Goal: Find specific page/section: Find specific page/section

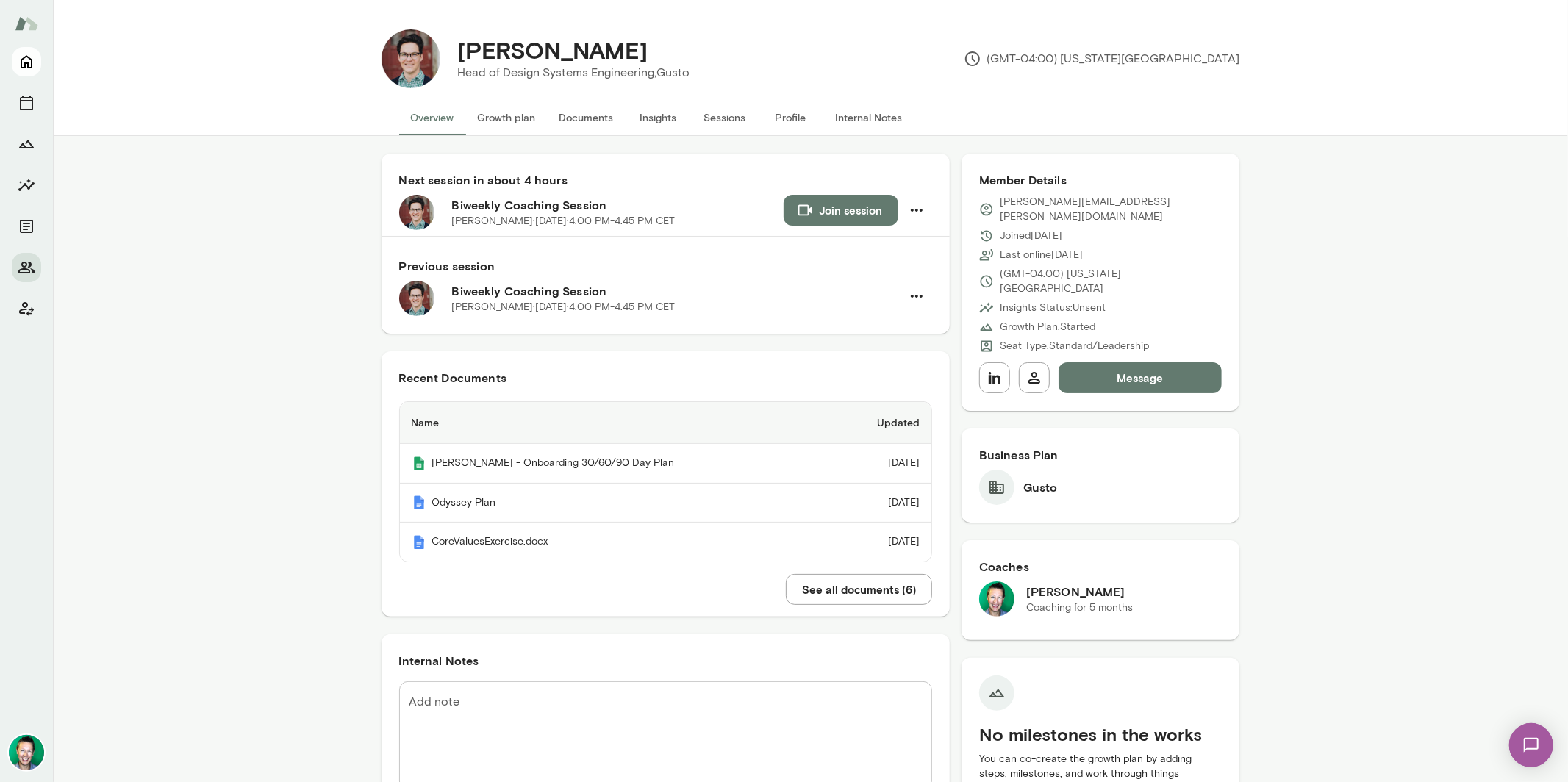
click at [30, 65] on icon "Home" at bounding box center [27, 62] width 18 height 18
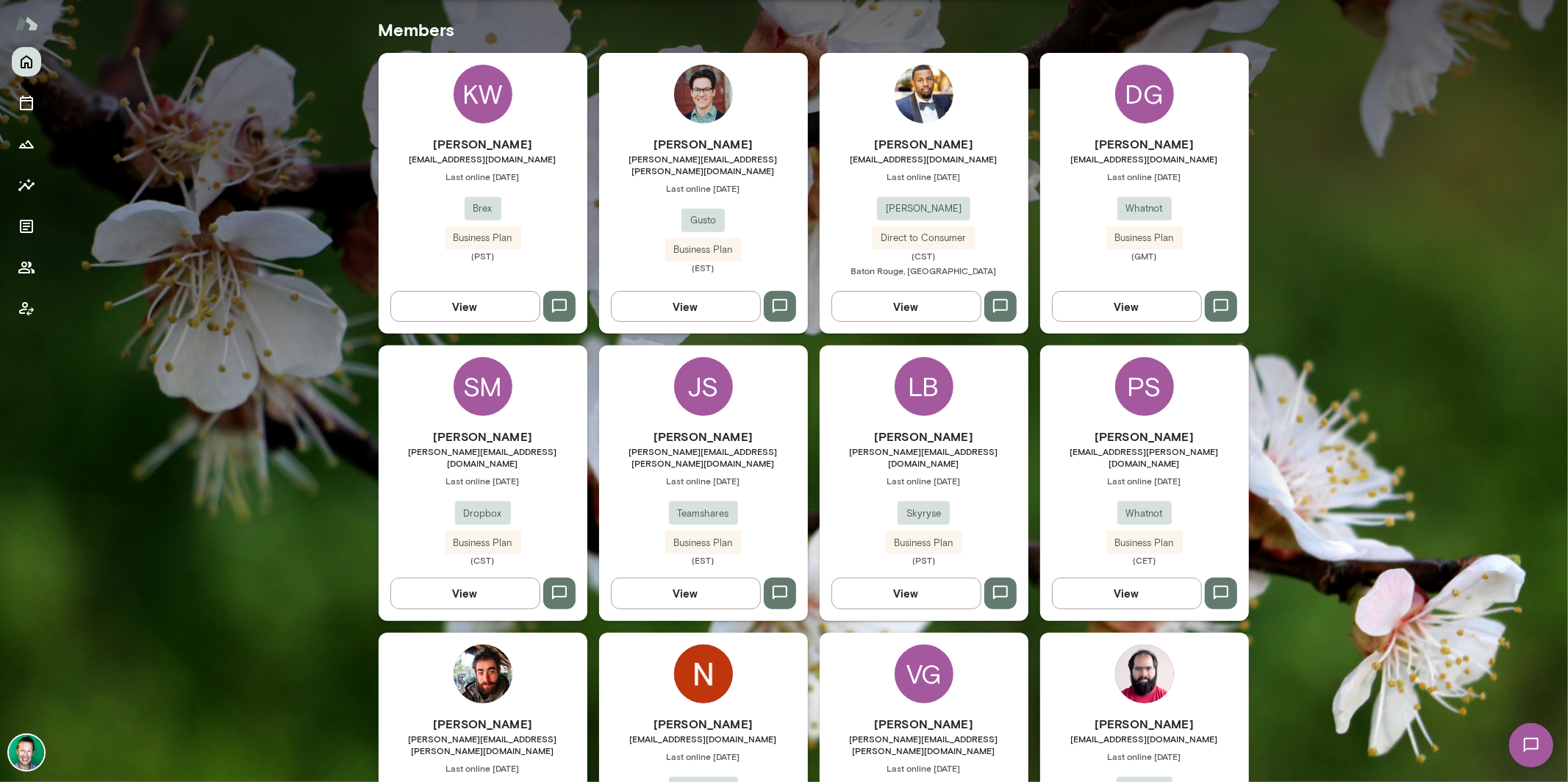
scroll to position [316, 0]
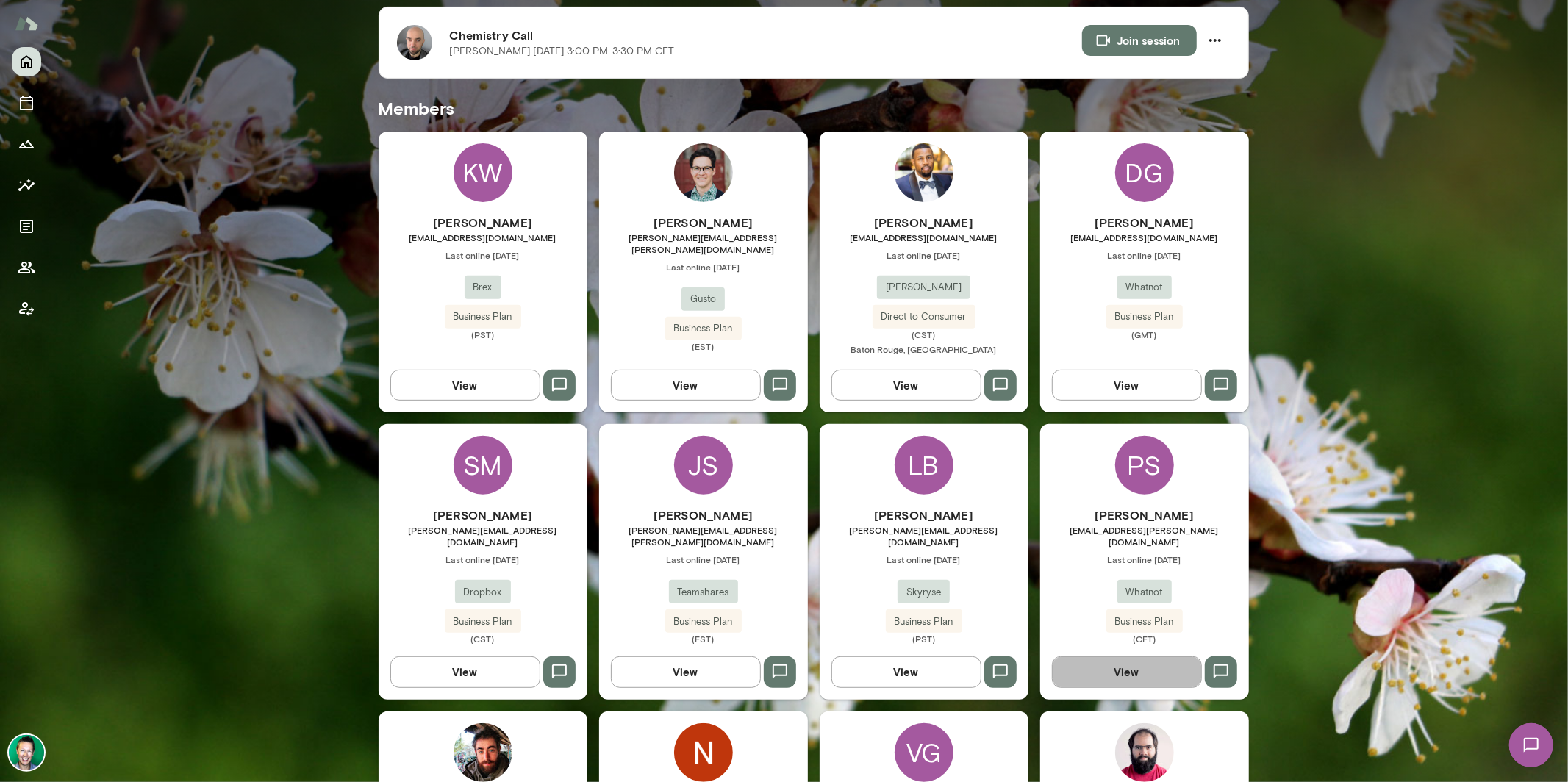
click at [1122, 657] on button "View" at bounding box center [1126, 671] width 150 height 31
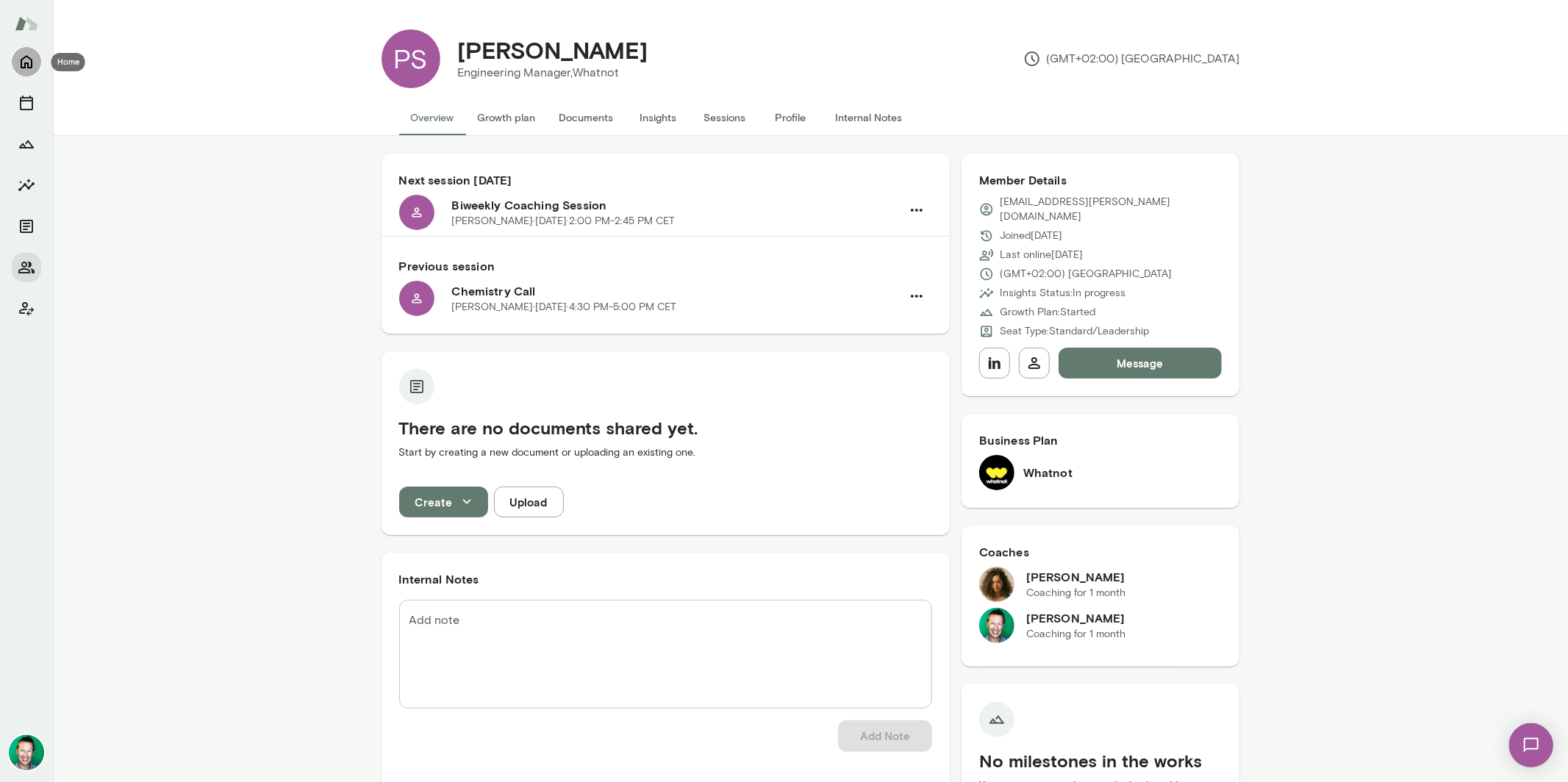
click at [27, 63] on icon "Home" at bounding box center [27, 62] width 12 height 13
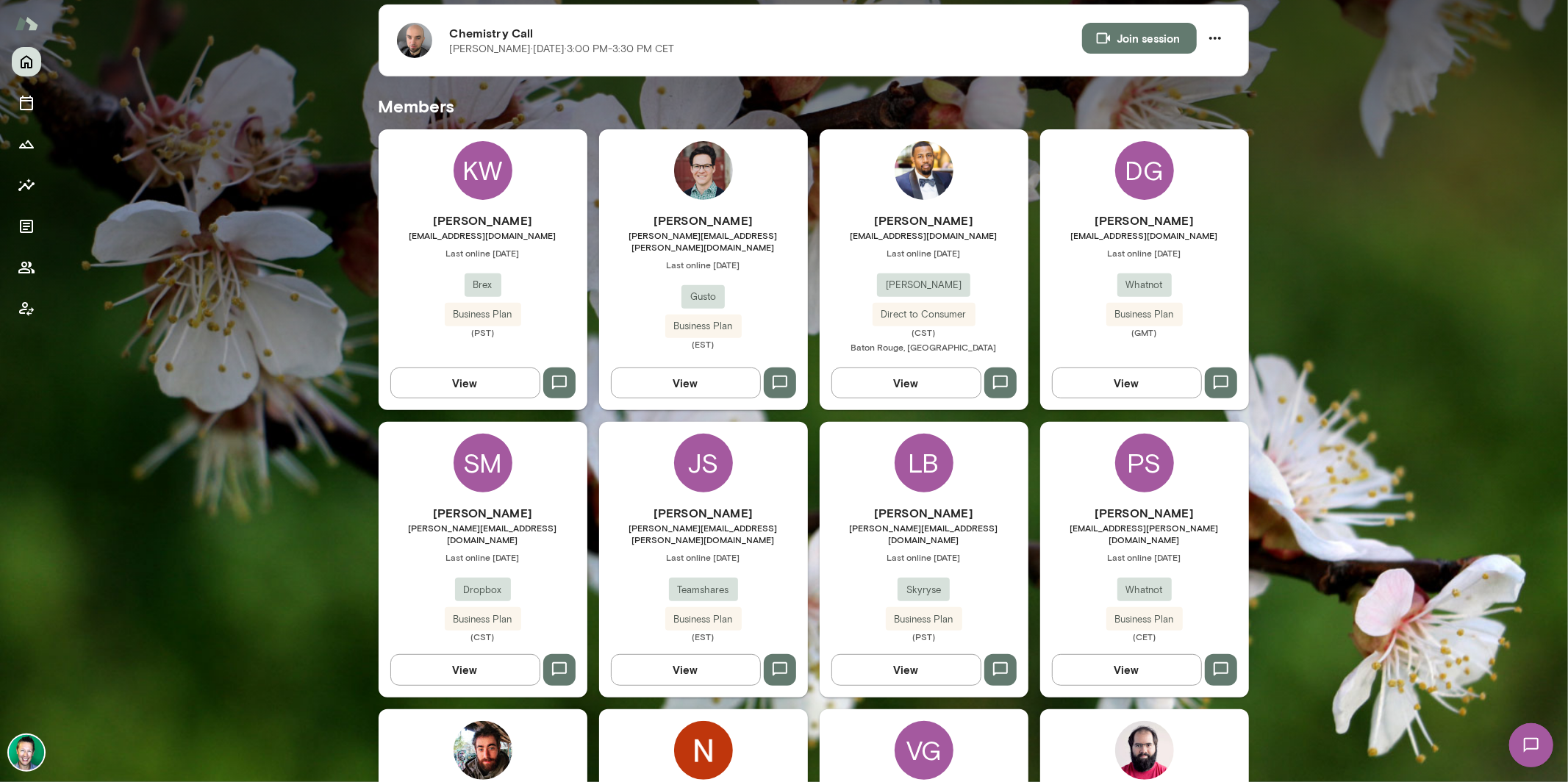
scroll to position [262, 0]
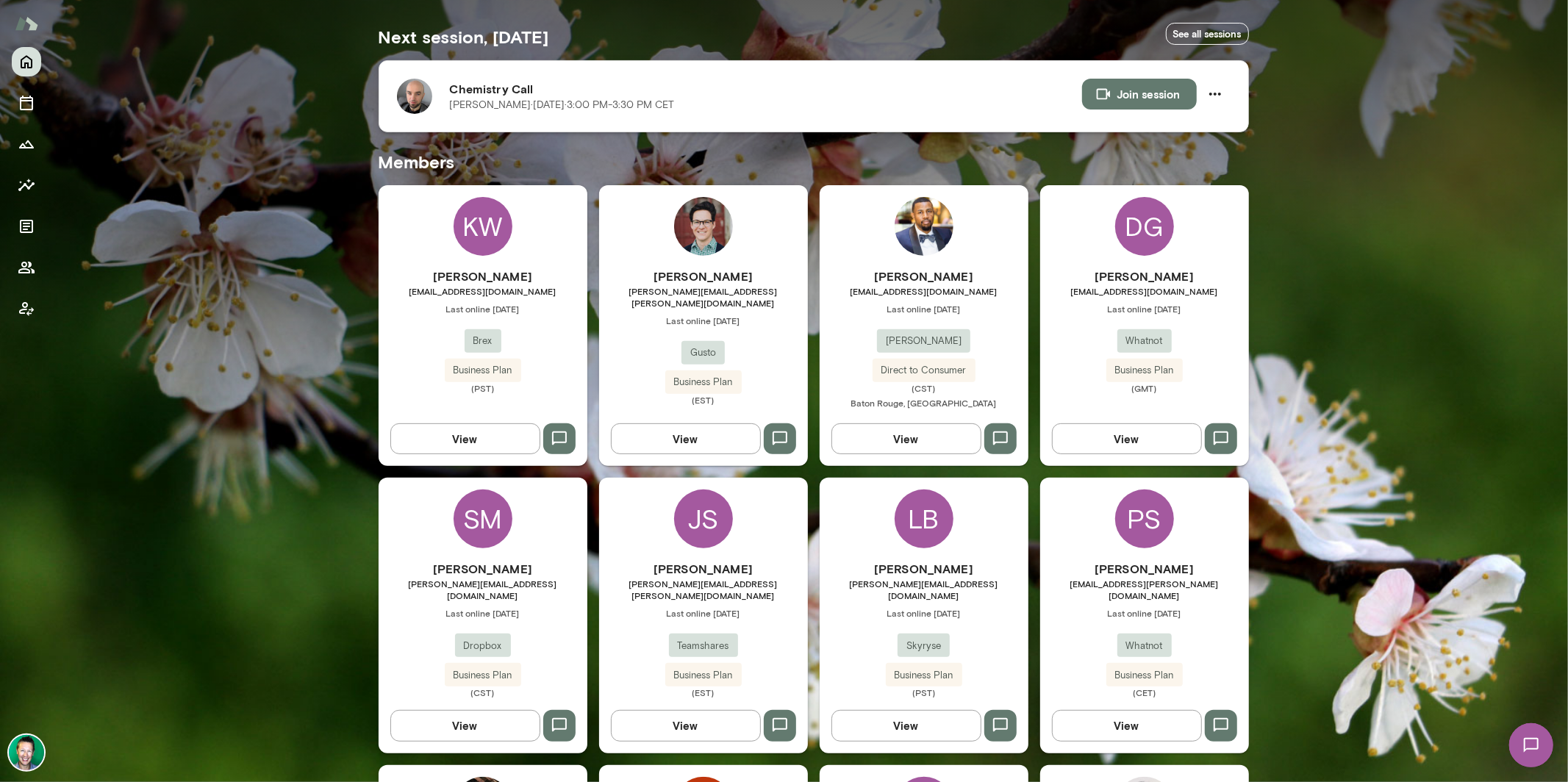
click at [412, 91] on img at bounding box center [414, 96] width 35 height 35
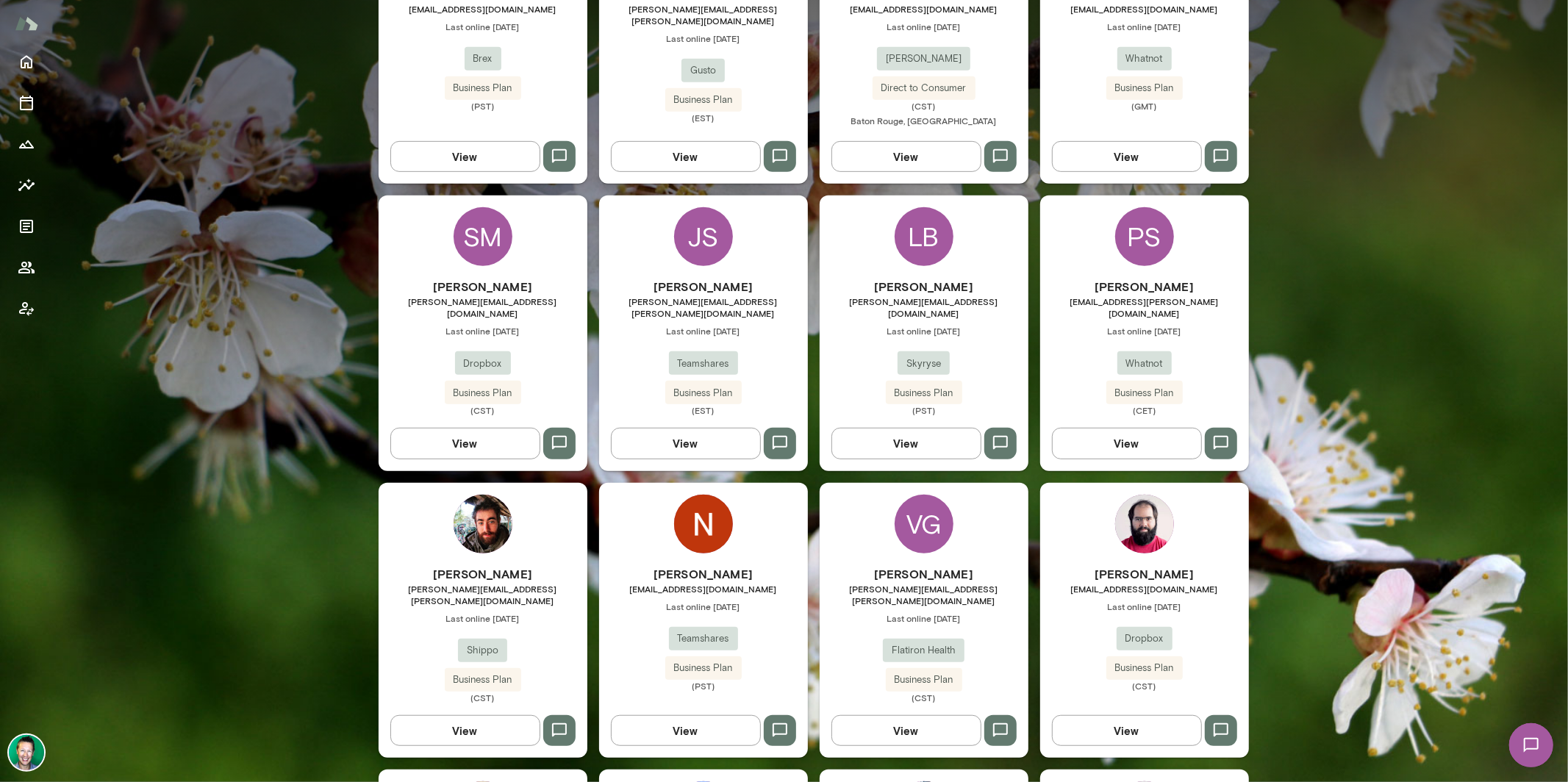
scroll to position [479, 0]
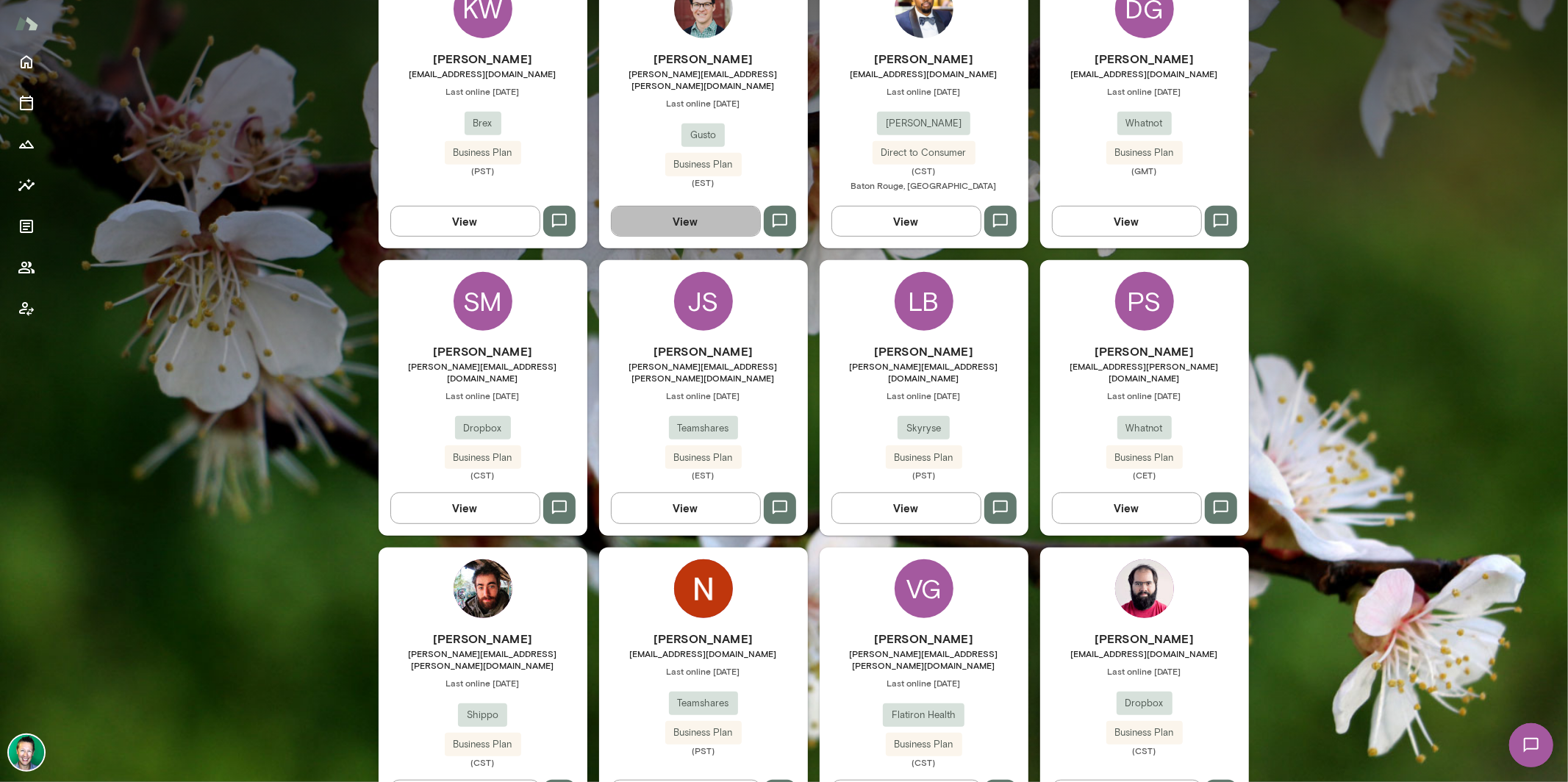
click at [666, 227] on button "View" at bounding box center [685, 221] width 150 height 31
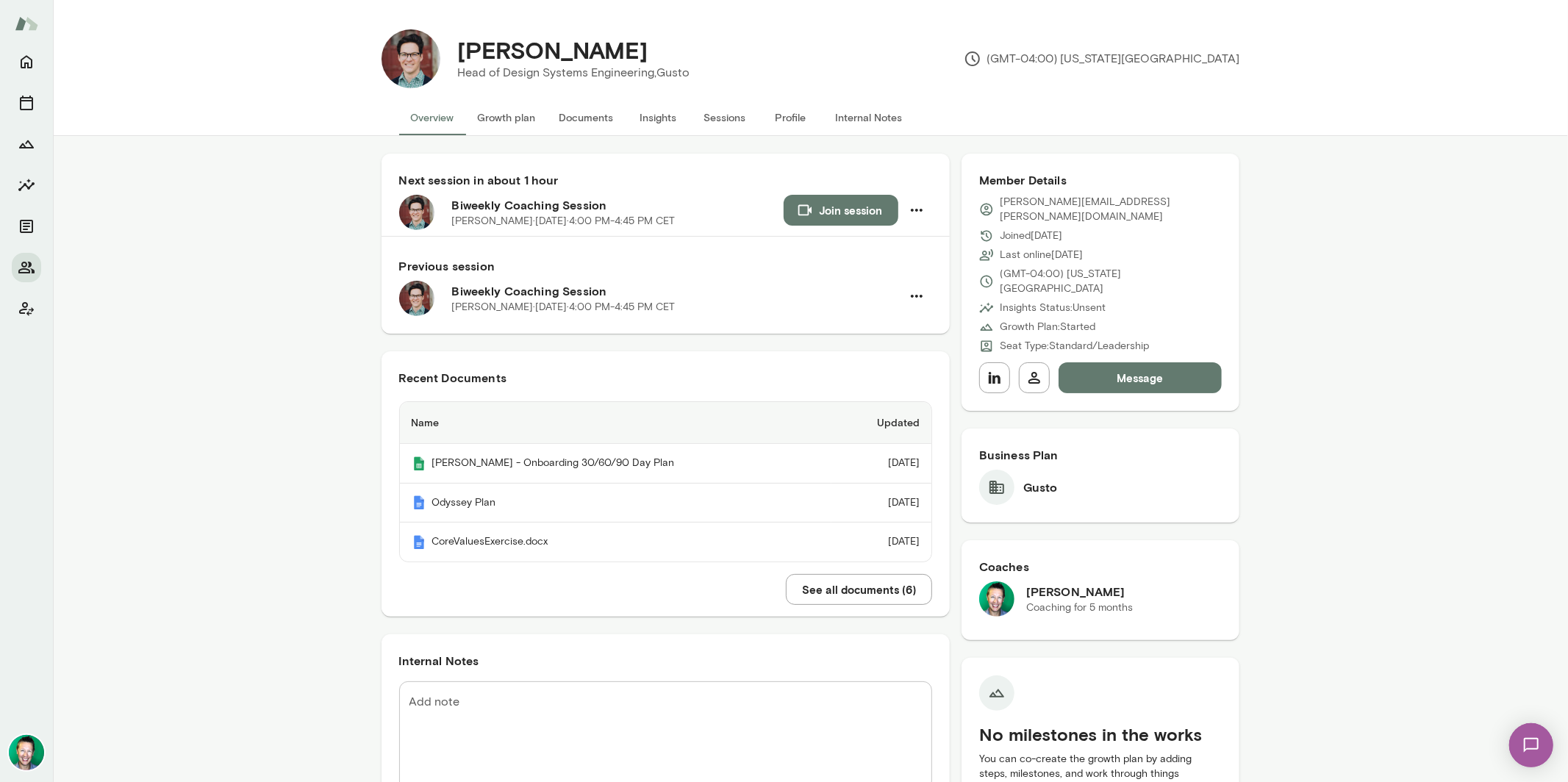
click at [863, 586] on button "See all documents ( 6 )" at bounding box center [859, 589] width 147 height 31
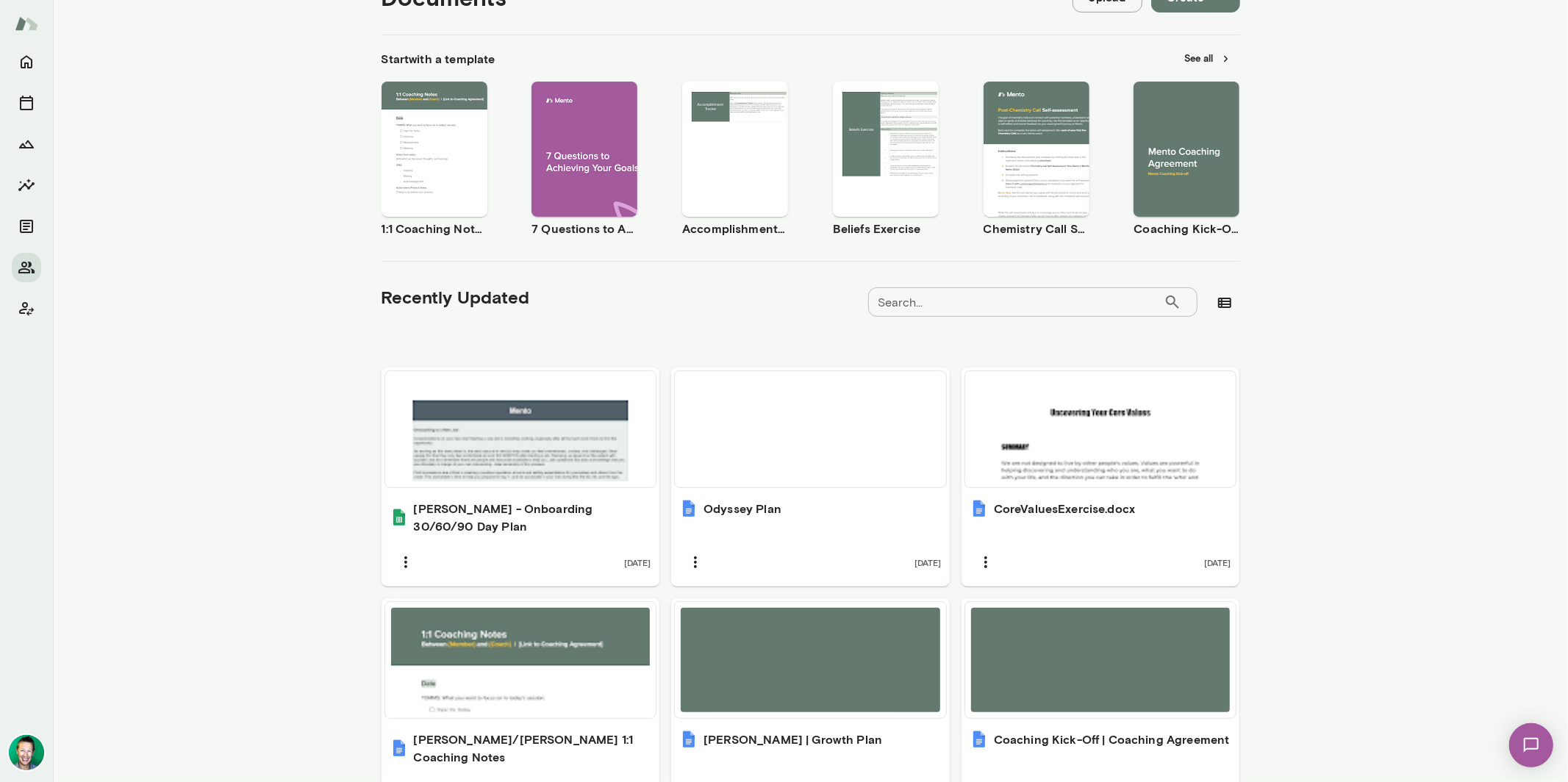
scroll to position [207, 0]
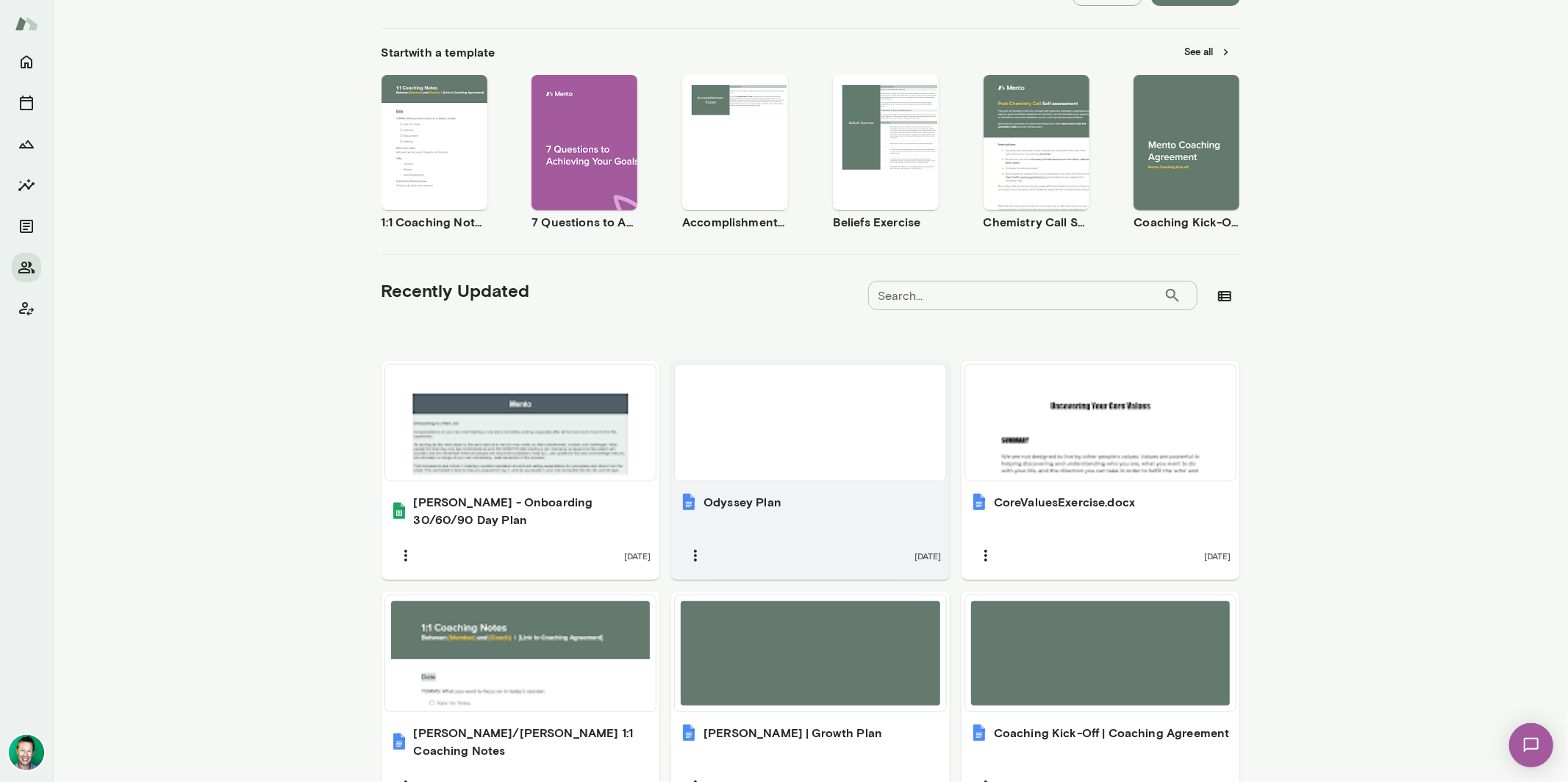
click at [798, 443] on div at bounding box center [810, 423] width 259 height 105
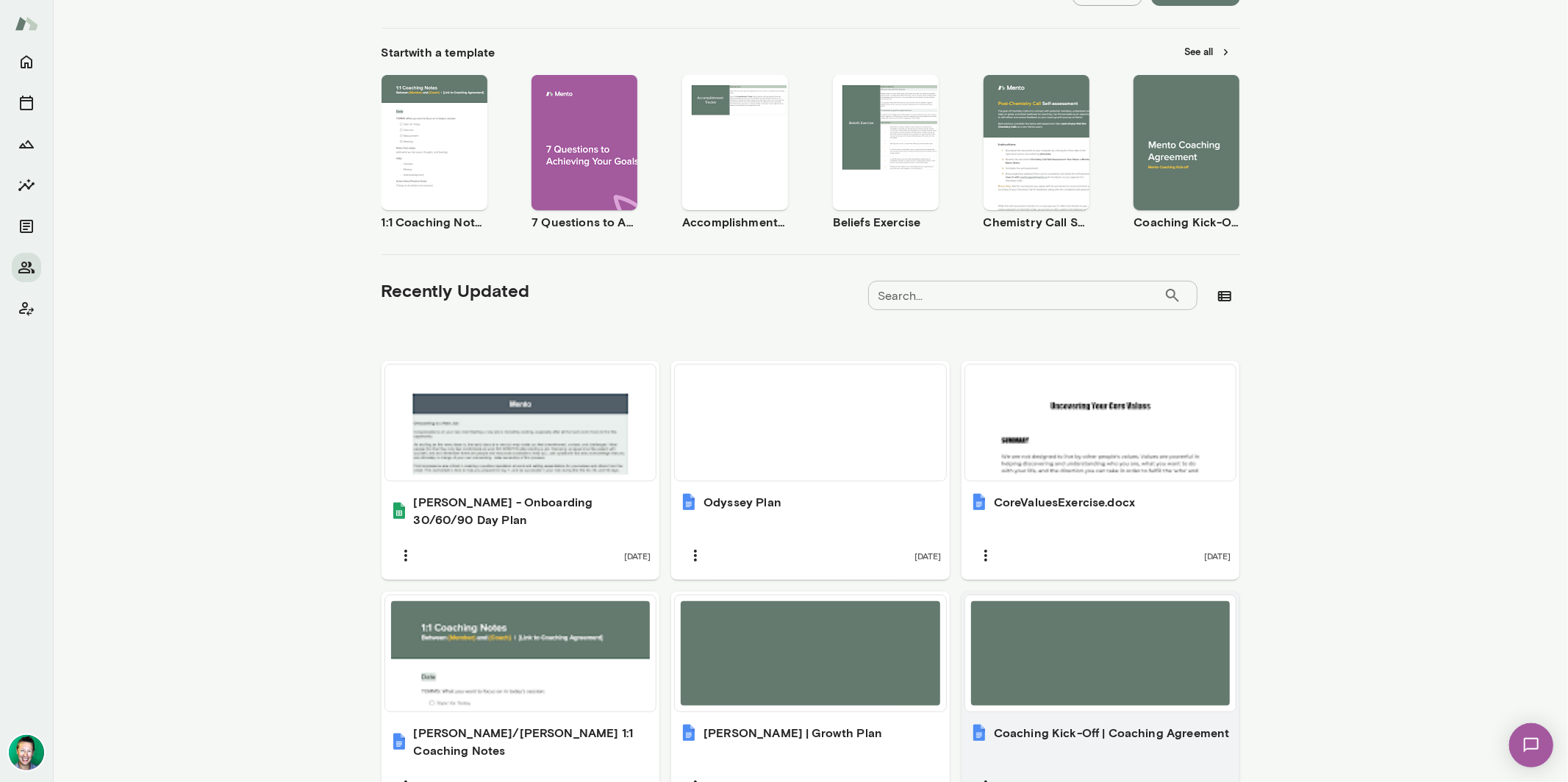
scroll to position [269, 0]
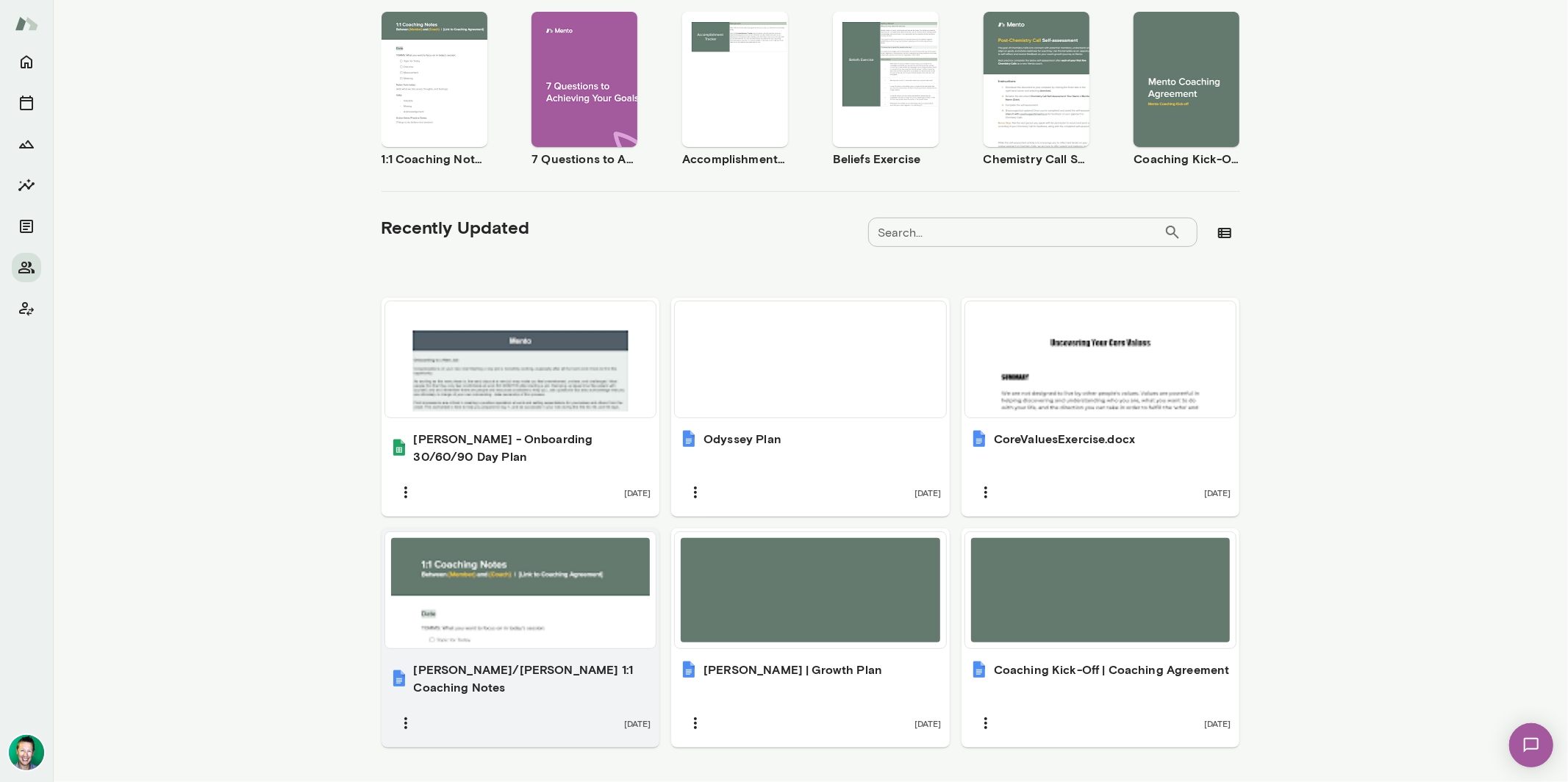
click at [500, 625] on div at bounding box center [521, 589] width 271 height 116
